Goal: Navigation & Orientation: Find specific page/section

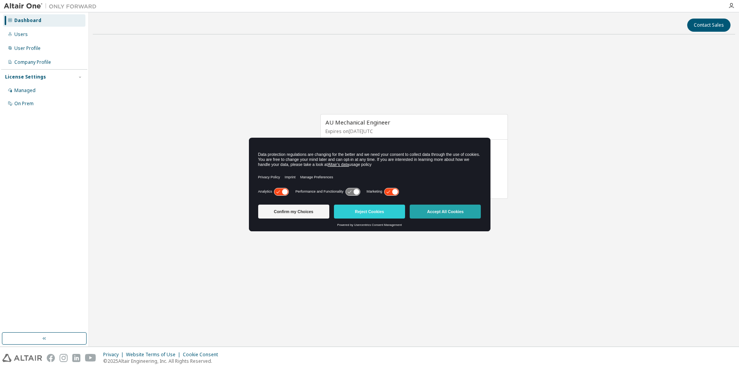
click at [433, 210] on button "Accept All Cookies" at bounding box center [445, 212] width 71 height 14
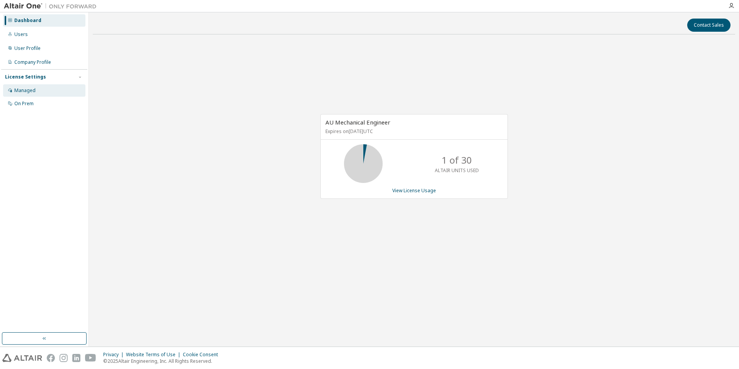
click at [45, 90] on div "Managed" at bounding box center [44, 90] width 82 height 12
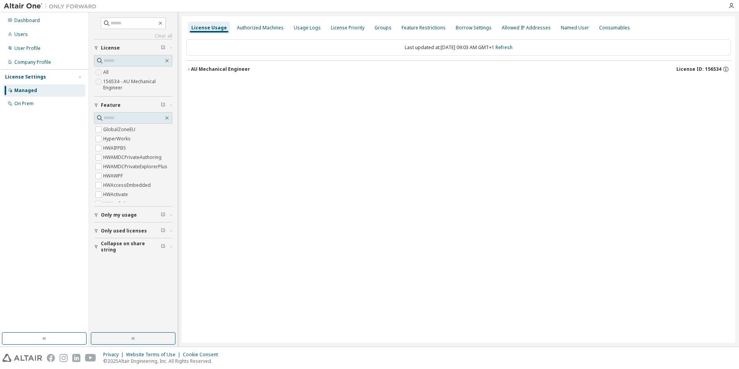
click at [194, 72] on div "AU Mechanical Engineer" at bounding box center [220, 69] width 59 height 6
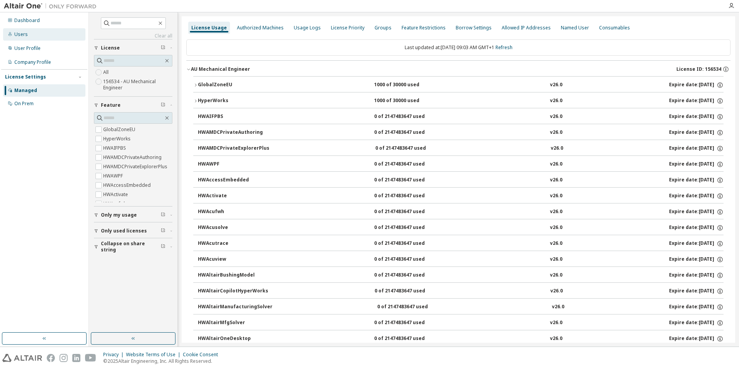
click at [27, 37] on div "Users" at bounding box center [44, 34] width 82 height 12
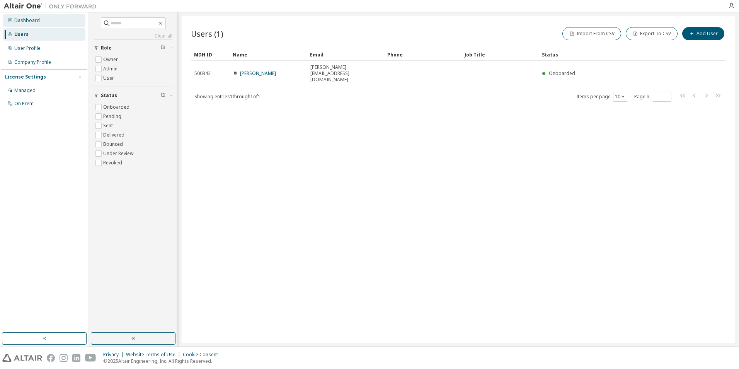
click at [27, 19] on div "Dashboard" at bounding box center [27, 20] width 26 height 6
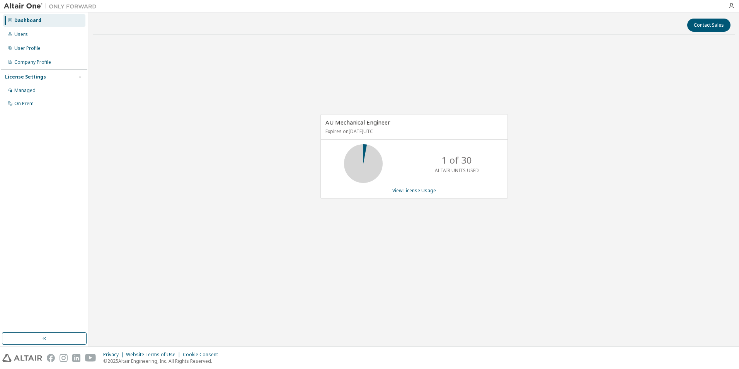
click at [534, 191] on div "AU Mechanical Engineer Expires on November 26, 2025 UTC 1 of 30 ALTAIR UNITS US…" at bounding box center [414, 161] width 643 height 240
